Goal: Task Accomplishment & Management: Use online tool/utility

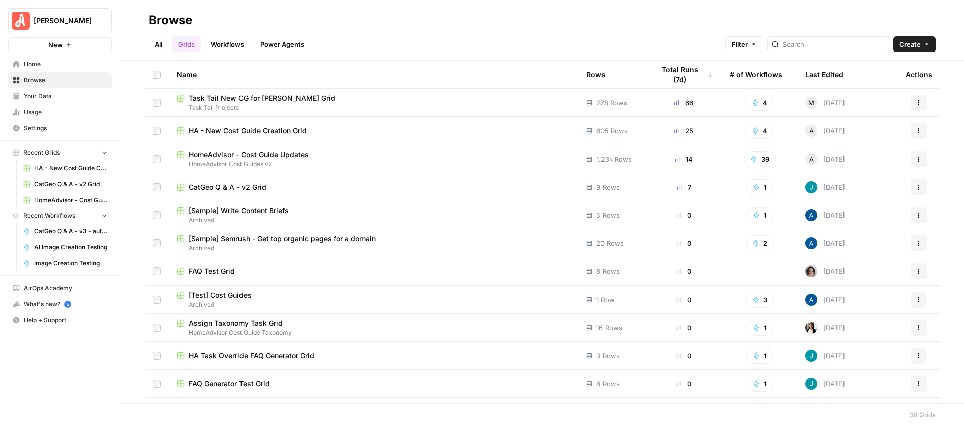
click at [270, 128] on span "HA - New Cost Guide Creation Grid" at bounding box center [248, 131] width 118 height 10
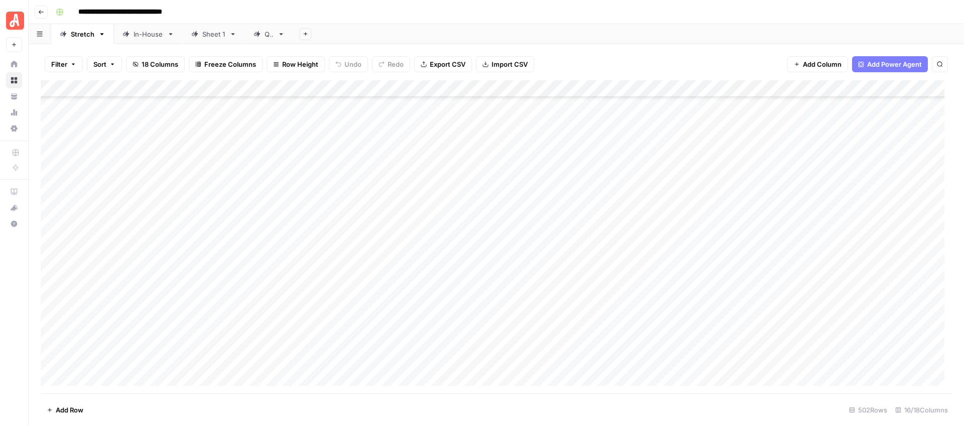
scroll to position [8122, 0]
click at [271, 190] on div "Add Column" at bounding box center [496, 236] width 911 height 313
click at [338, 190] on div "Add Column" at bounding box center [496, 236] width 911 height 313
click at [341, 204] on div "Add Column" at bounding box center [496, 236] width 911 height 313
click at [448, 190] on div "Add Column" at bounding box center [496, 236] width 911 height 313
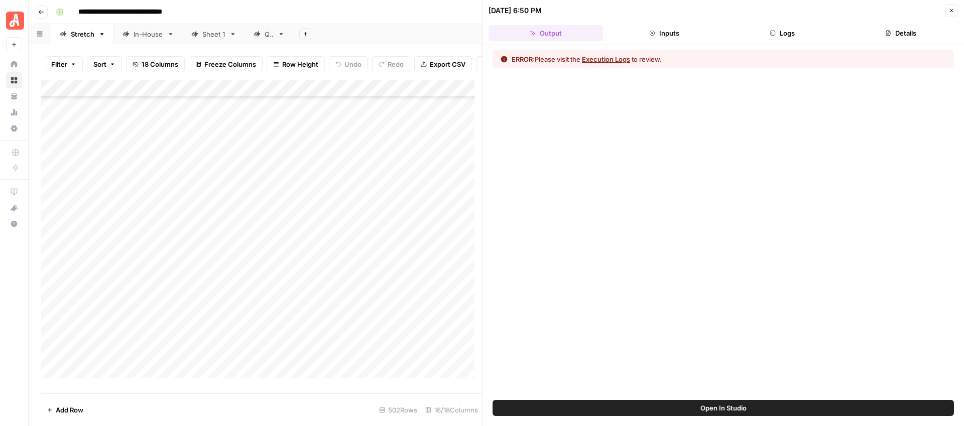
click at [609, 57] on button "Execution Logs" at bounding box center [606, 59] width 48 height 10
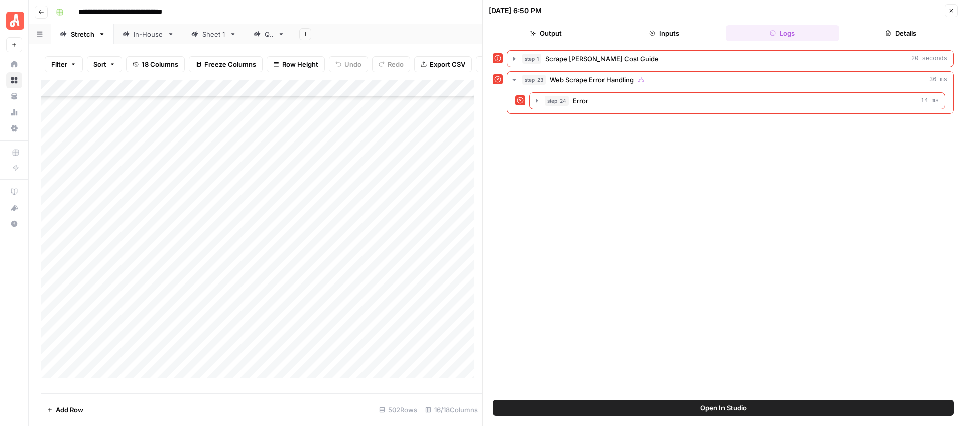
click at [952, 10] on icon "button" at bounding box center [951, 11] width 6 height 6
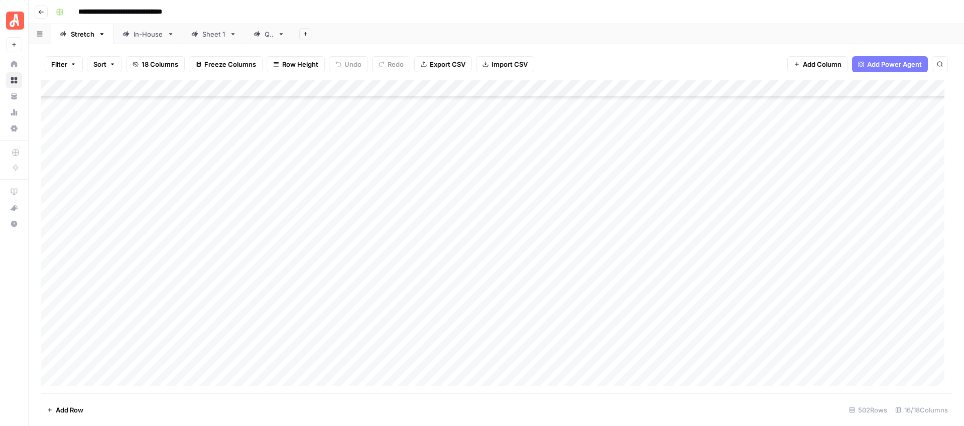
click at [339, 259] on div "Add Column" at bounding box center [496, 236] width 911 height 313
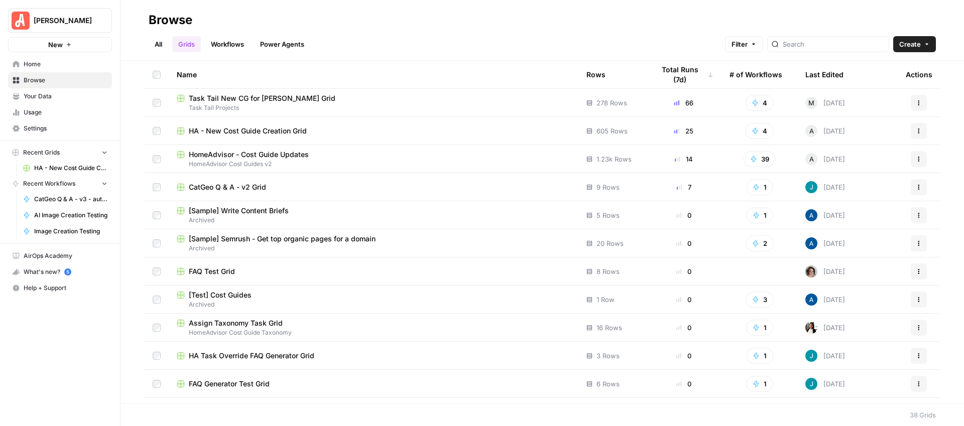
click at [270, 129] on span "HA - New Cost Guide Creation Grid" at bounding box center [248, 131] width 118 height 10
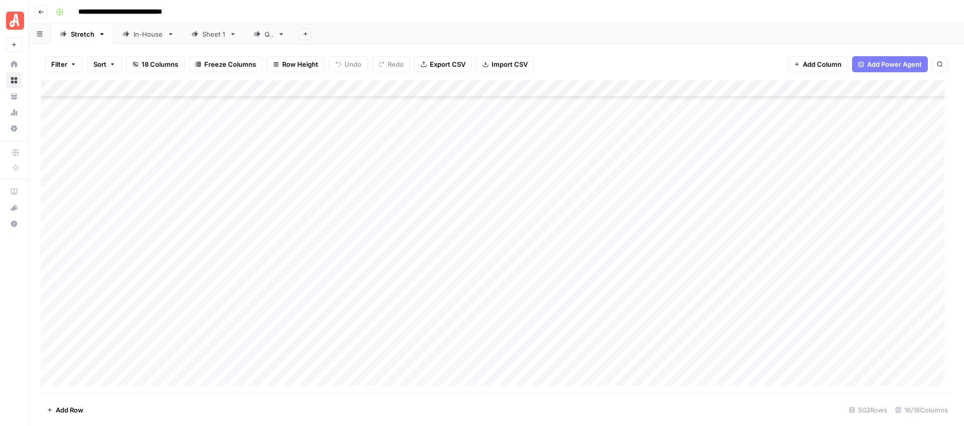
scroll to position [8032, 0]
